Goal: Transaction & Acquisition: Subscribe to service/newsletter

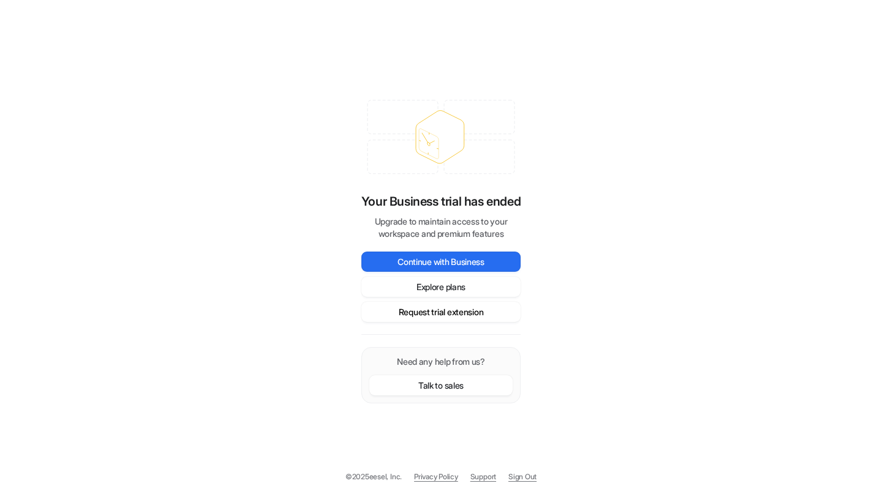
click at [446, 309] on button "Request trial extension" at bounding box center [440, 312] width 159 height 20
click at [436, 266] on button "Continue with Business" at bounding box center [440, 262] width 159 height 20
click at [444, 313] on button "Request trial extension" at bounding box center [440, 312] width 159 height 20
click at [430, 287] on button "Explore plans" at bounding box center [440, 287] width 159 height 20
click at [440, 269] on button "Continue with Business" at bounding box center [440, 262] width 159 height 20
